Goal: Task Accomplishment & Management: Manage account settings

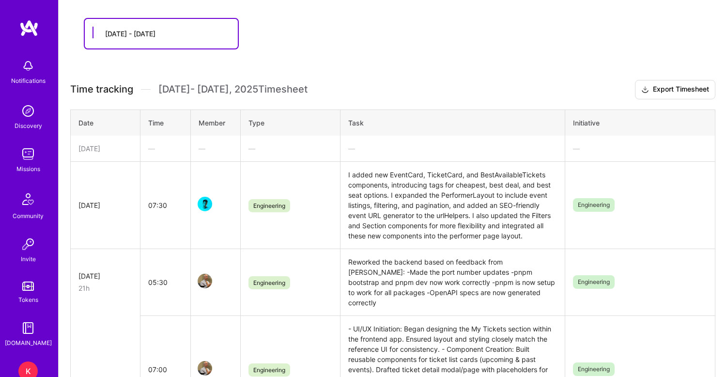
scroll to position [195, 0]
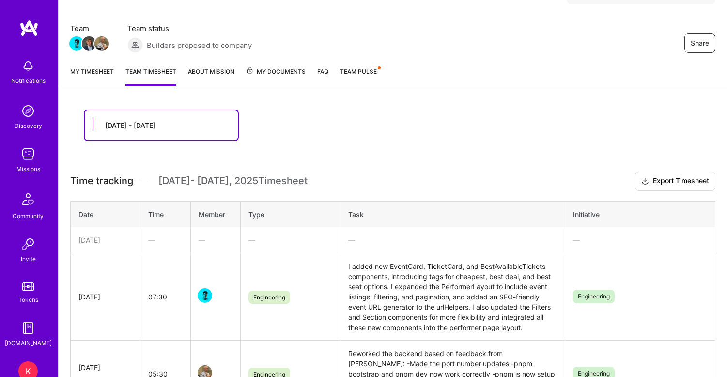
scroll to position [15, 0]
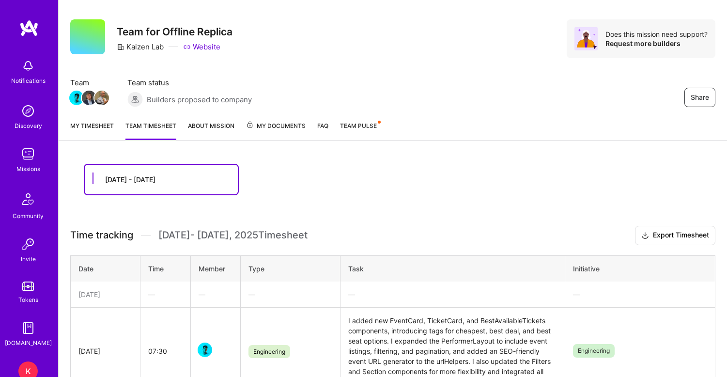
click at [79, 127] on link "My timesheet" at bounding box center [92, 130] width 44 height 19
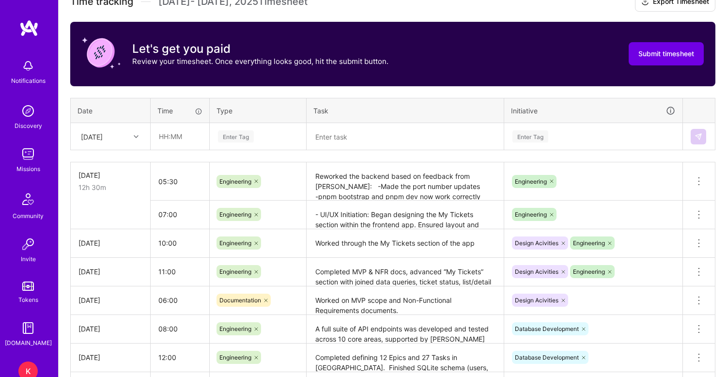
scroll to position [290, 0]
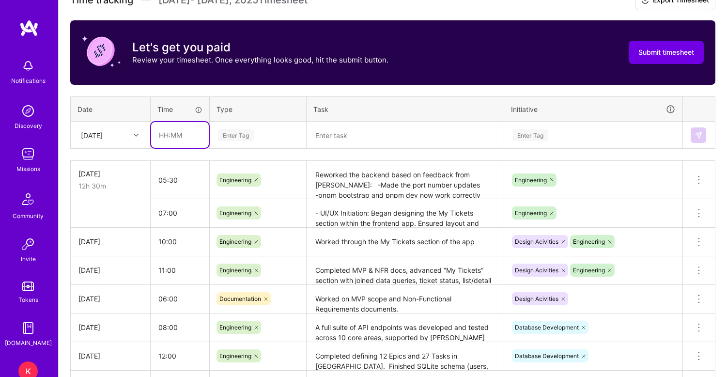
click at [169, 139] on input "text" at bounding box center [180, 135] width 58 height 26
type input "09:30"
click at [238, 140] on div "Enter Tag" at bounding box center [236, 134] width 36 height 15
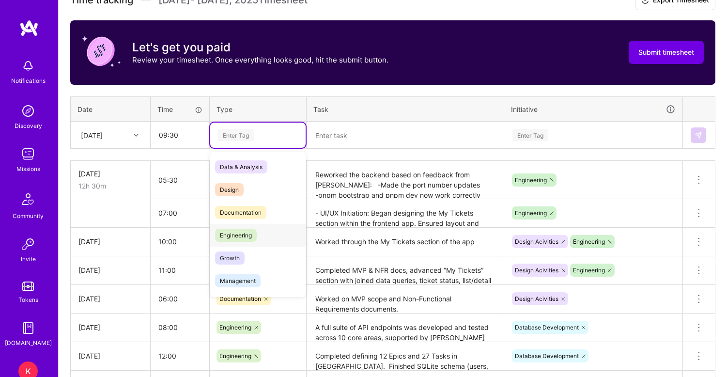
click at [237, 236] on span "Engineering" at bounding box center [236, 235] width 42 height 13
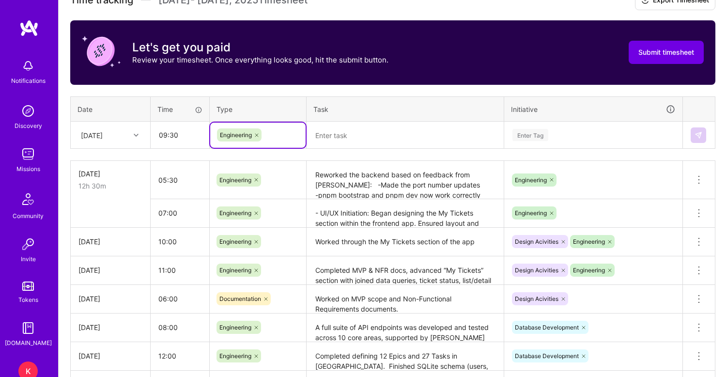
click at [378, 142] on textarea at bounding box center [405, 135] width 195 height 25
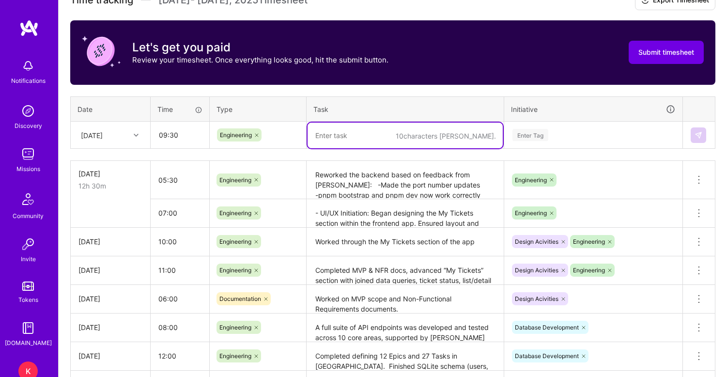
paste textarea "Continued “My Tickets” build with upcoming/past ticket views, detail pages, and…"
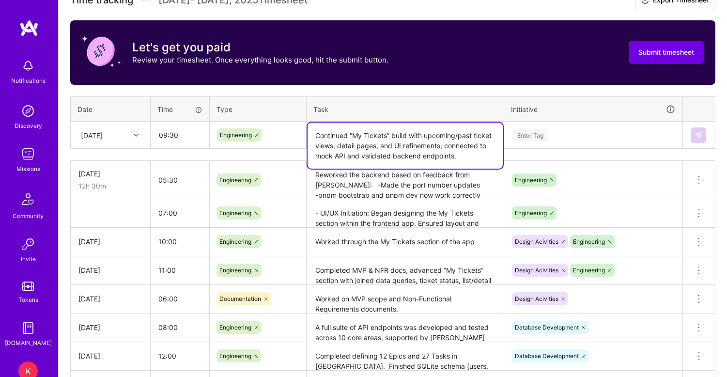
type textarea "Continued “My Tickets” build with upcoming/past ticket views, detail pages, and…"
click at [532, 136] on div "Enter Tag" at bounding box center [531, 134] width 36 height 15
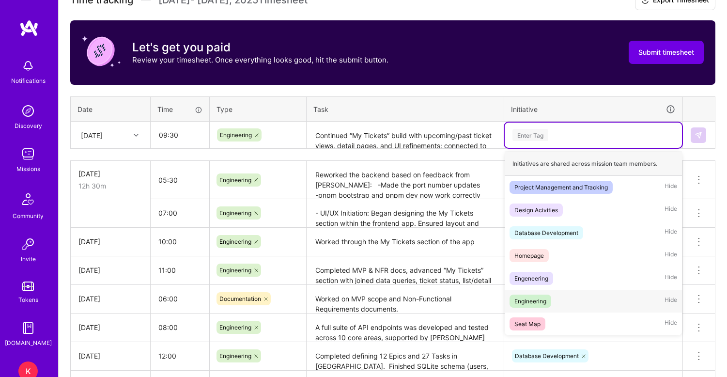
click at [531, 303] on div "Engineering" at bounding box center [531, 301] width 32 height 10
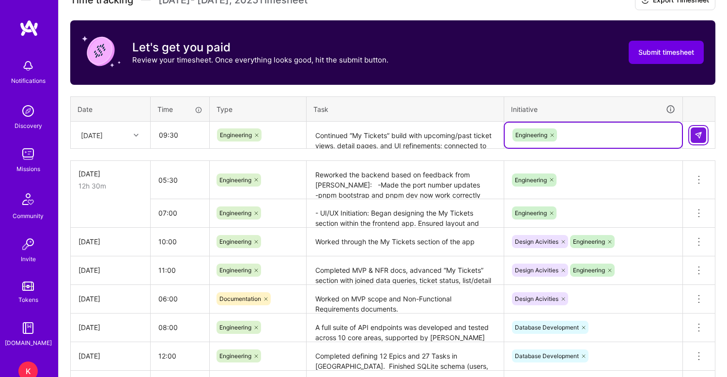
click at [699, 134] on img at bounding box center [699, 135] width 8 height 8
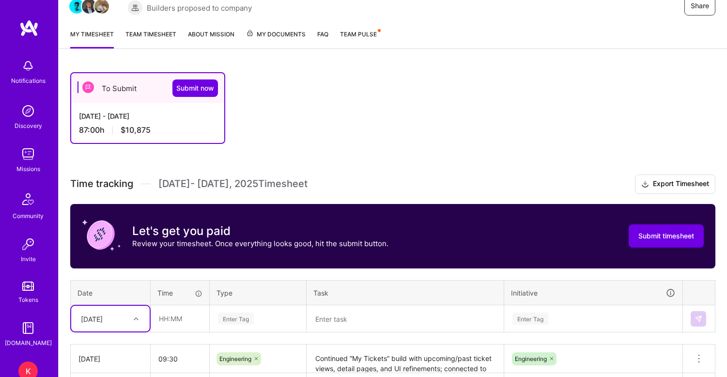
scroll to position [105, 0]
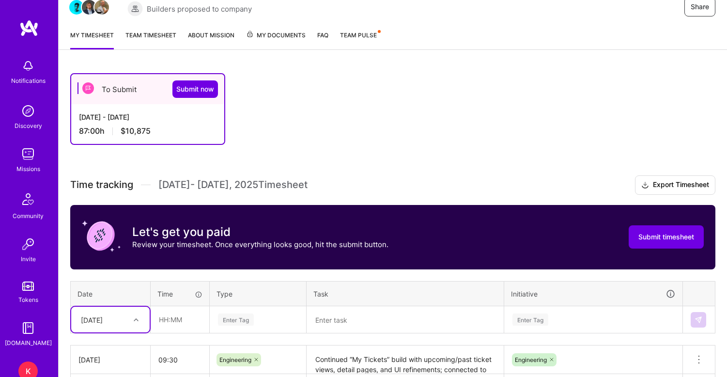
click at [221, 35] on link "About Mission" at bounding box center [211, 39] width 47 height 19
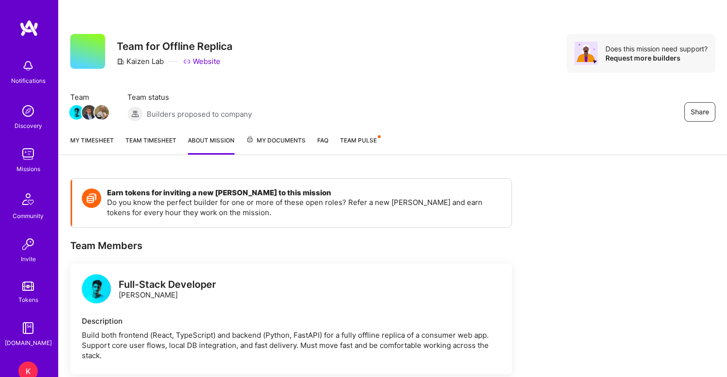
click at [350, 138] on span "Team Pulse" at bounding box center [358, 140] width 37 height 7
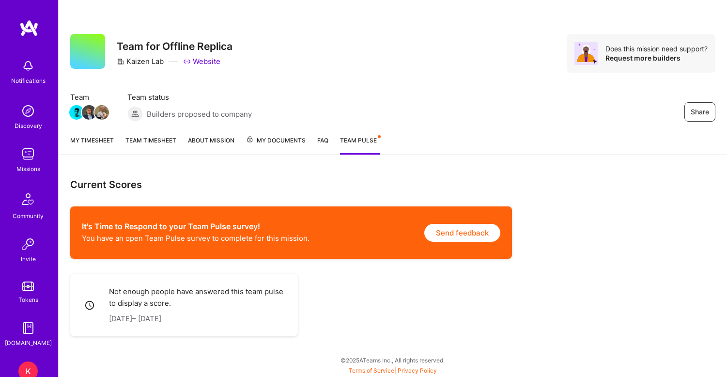
click at [293, 141] on span "My Documents" at bounding box center [276, 140] width 60 height 11
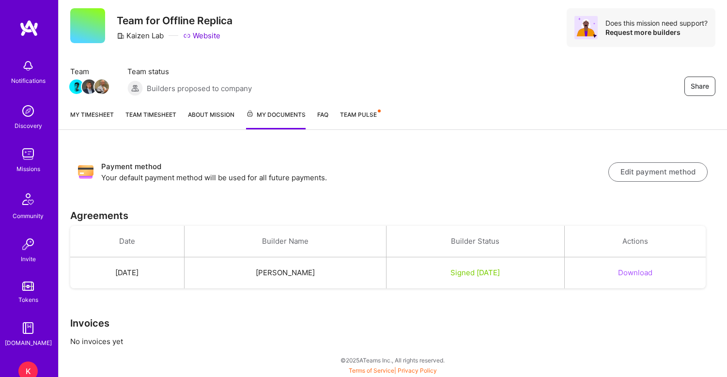
scroll to position [26, 0]
click at [638, 267] on button "Download" at bounding box center [635, 272] width 34 height 10
click at [105, 114] on link "My timesheet" at bounding box center [92, 119] width 44 height 20
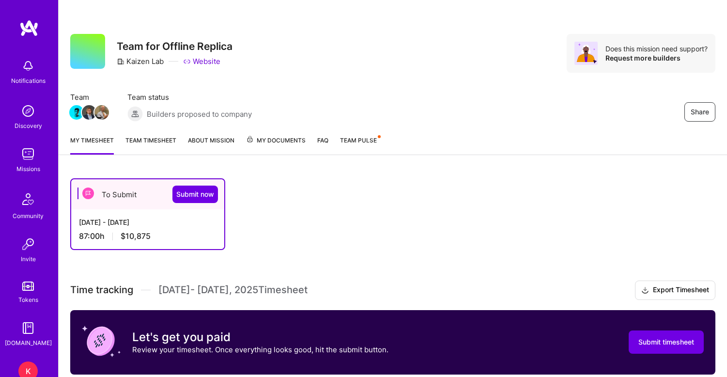
click at [361, 140] on span "Team Pulse" at bounding box center [358, 140] width 37 height 7
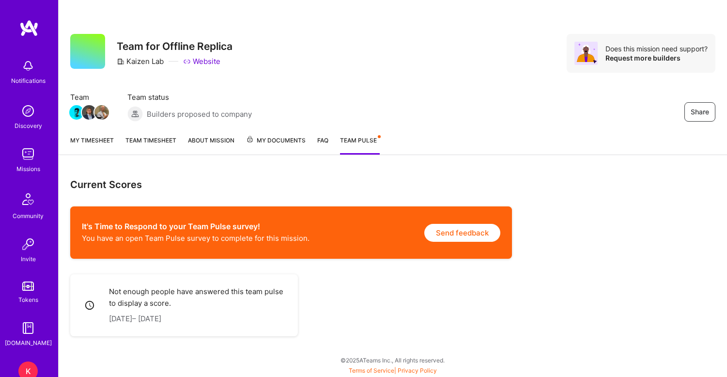
click at [454, 237] on button "Send feedback" at bounding box center [462, 233] width 76 height 18
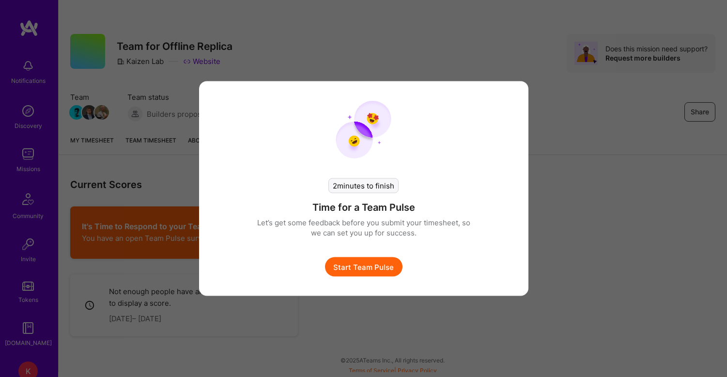
click at [369, 268] on button "Start Team Pulse" at bounding box center [364, 266] width 78 height 19
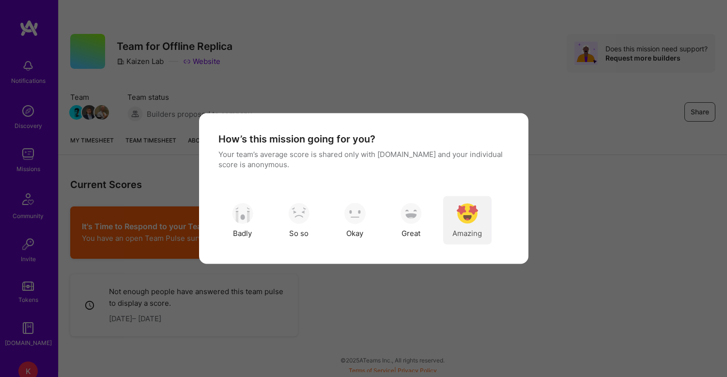
click at [469, 213] on img "modal" at bounding box center [467, 213] width 21 height 21
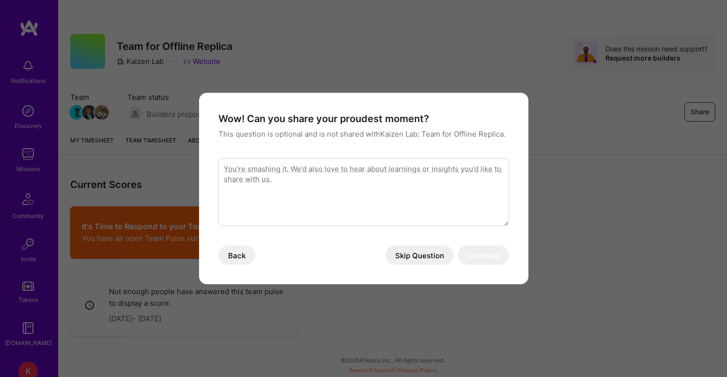
click at [426, 254] on button "Skip Question" at bounding box center [420, 255] width 68 height 19
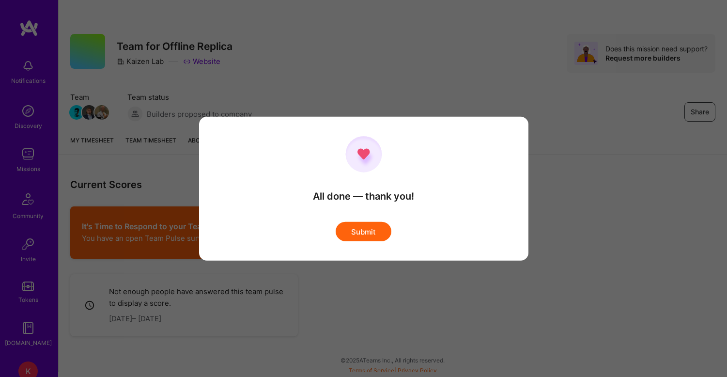
click at [369, 233] on button "Submit" at bounding box center [364, 230] width 56 height 19
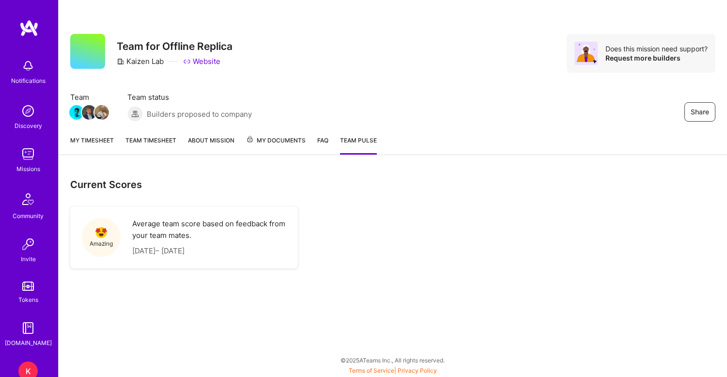
click at [151, 141] on link "Team timesheet" at bounding box center [150, 144] width 51 height 19
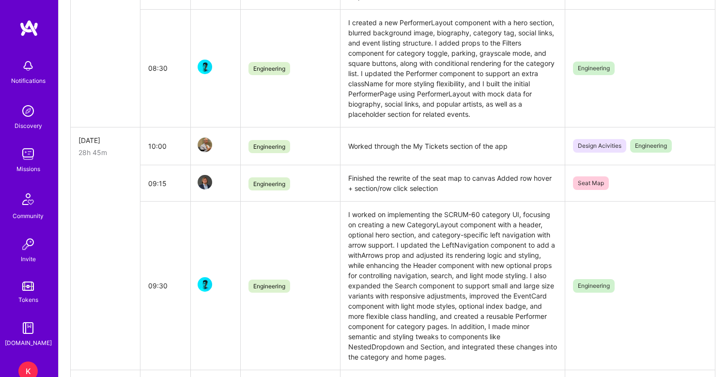
scroll to position [638, 0]
